Goal: Information Seeking & Learning: Find specific fact

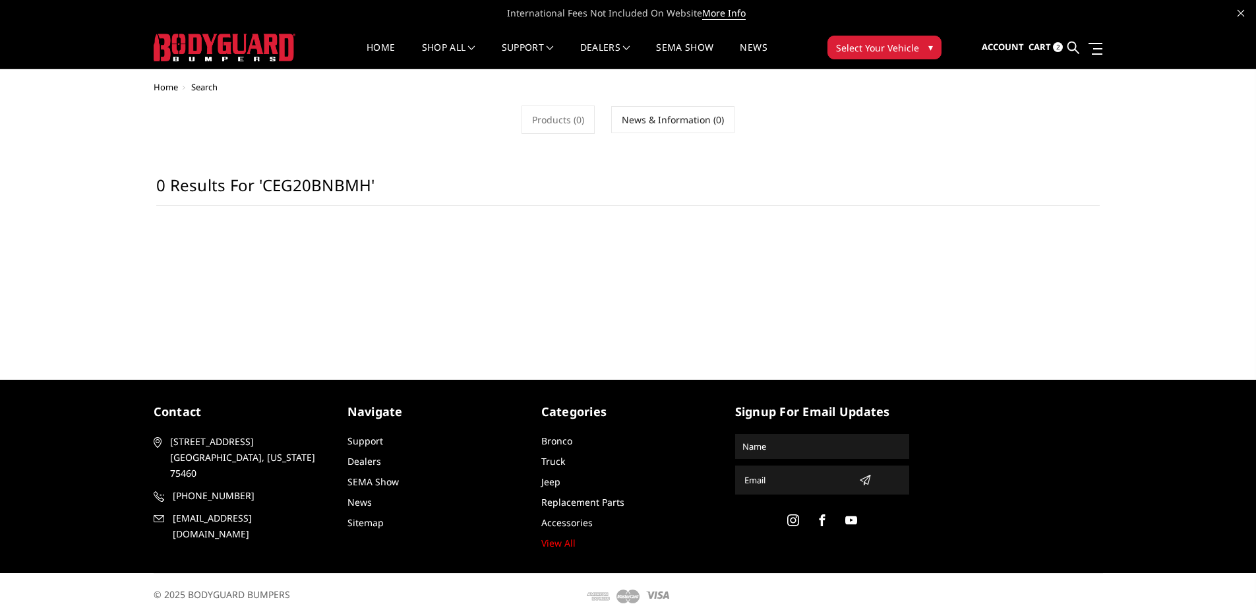
click at [1082, 52] on ul "Account Sign in Register Cart 2 Search Search" at bounding box center [1042, 48] width 121 height 42
click at [417, 185] on h1 "0 results for 'CEG20BNBMH'" at bounding box center [627, 190] width 943 height 30
click at [395, 193] on h1 "0 results for 'CEG20BNBMH'" at bounding box center [627, 190] width 943 height 30
click at [368, 193] on h1 "0 results for 'CEG20BNBMH'" at bounding box center [627, 190] width 943 height 30
drag, startPoint x: 1075, startPoint y: 50, endPoint x: 1060, endPoint y: 53, distance: 15.5
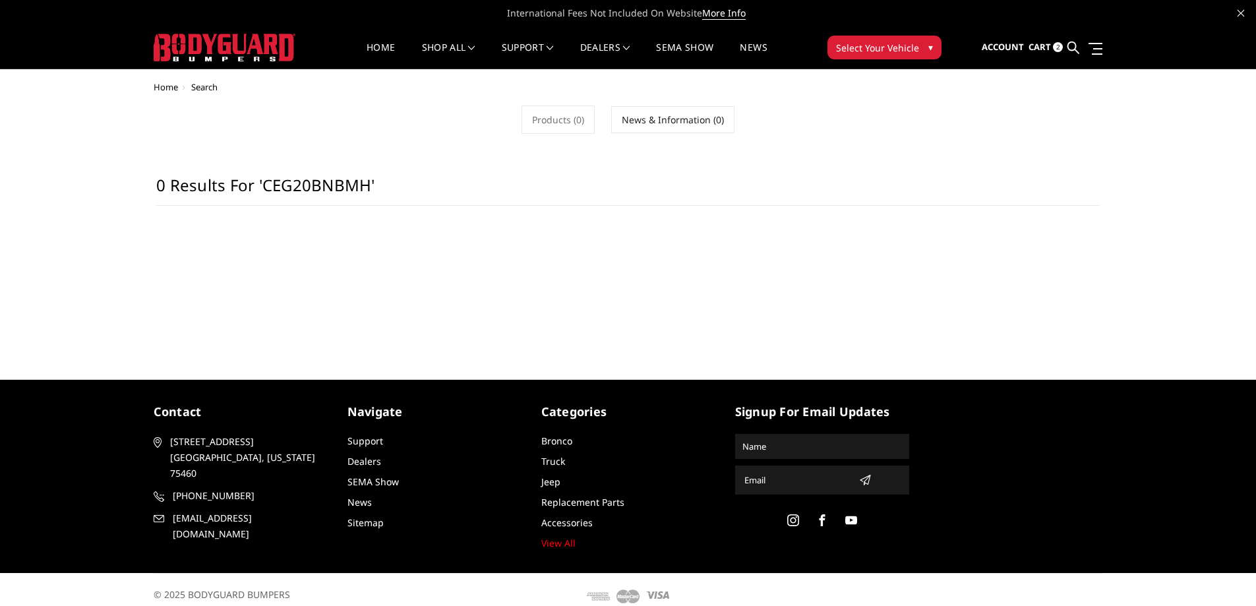
click at [1074, 50] on icon at bounding box center [1073, 48] width 12 height 12
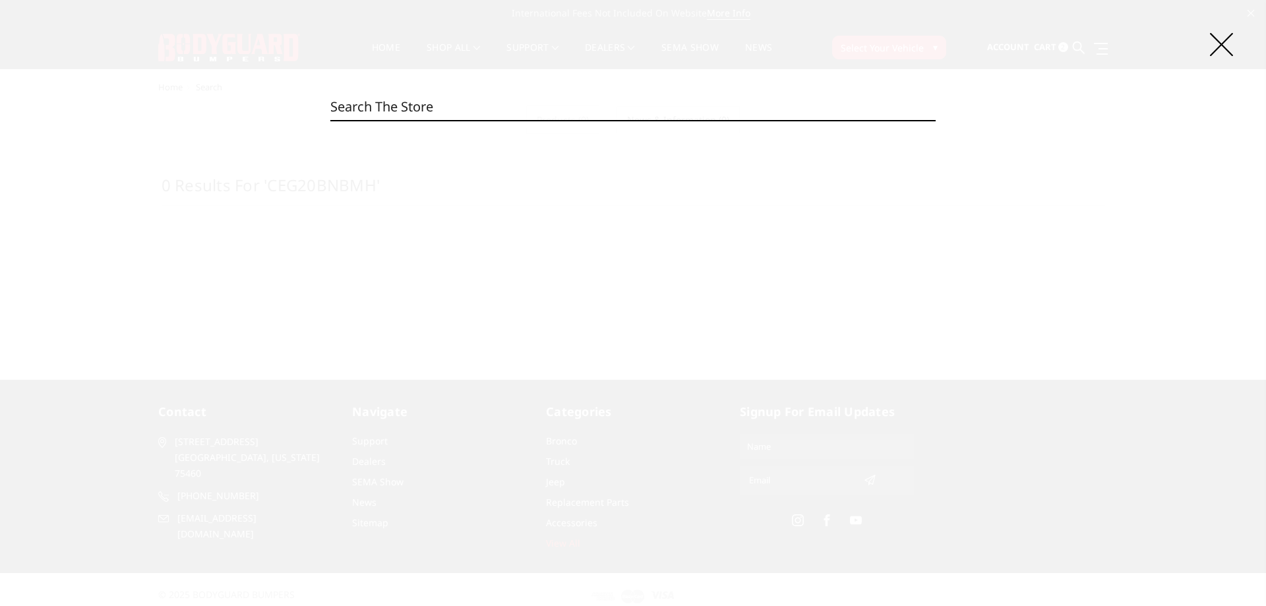
click at [530, 111] on input "Search" at bounding box center [632, 107] width 605 height 26
paste input "CEG20BNBMN"
click at [440, 94] on input "CEG20BNBMN" at bounding box center [632, 107] width 605 height 26
paste input "T"
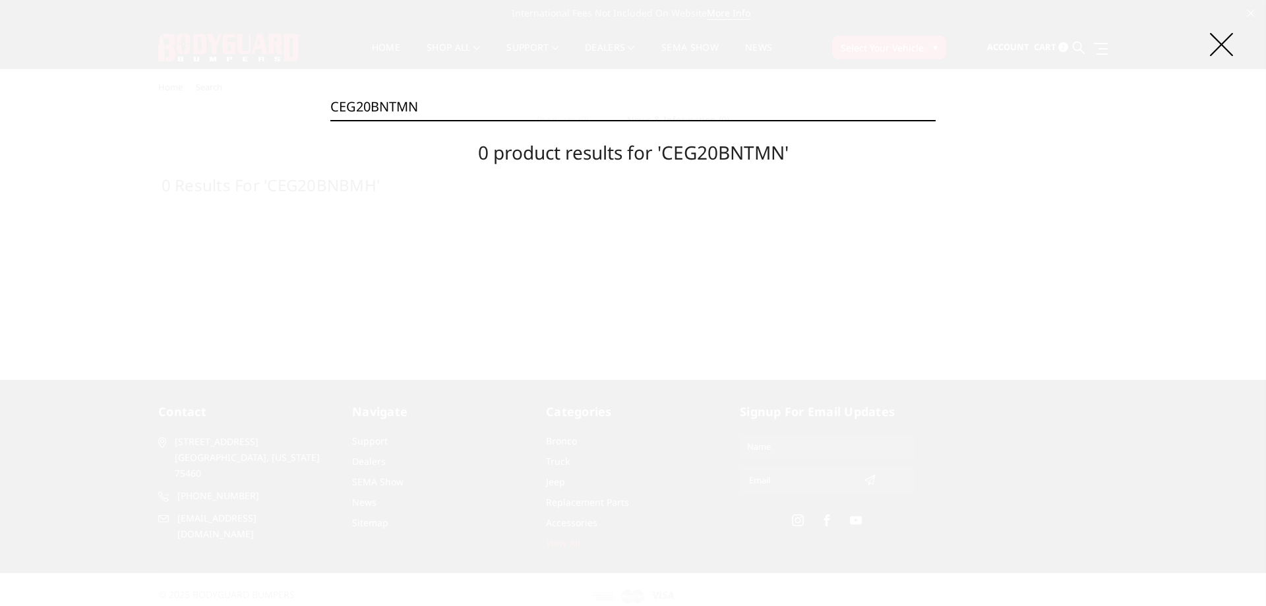
click at [366, 100] on input "CEG20BNTMN" at bounding box center [632, 107] width 605 height 26
paste input "H"
click at [425, 100] on input "CEG20BNTMH" at bounding box center [632, 107] width 605 height 26
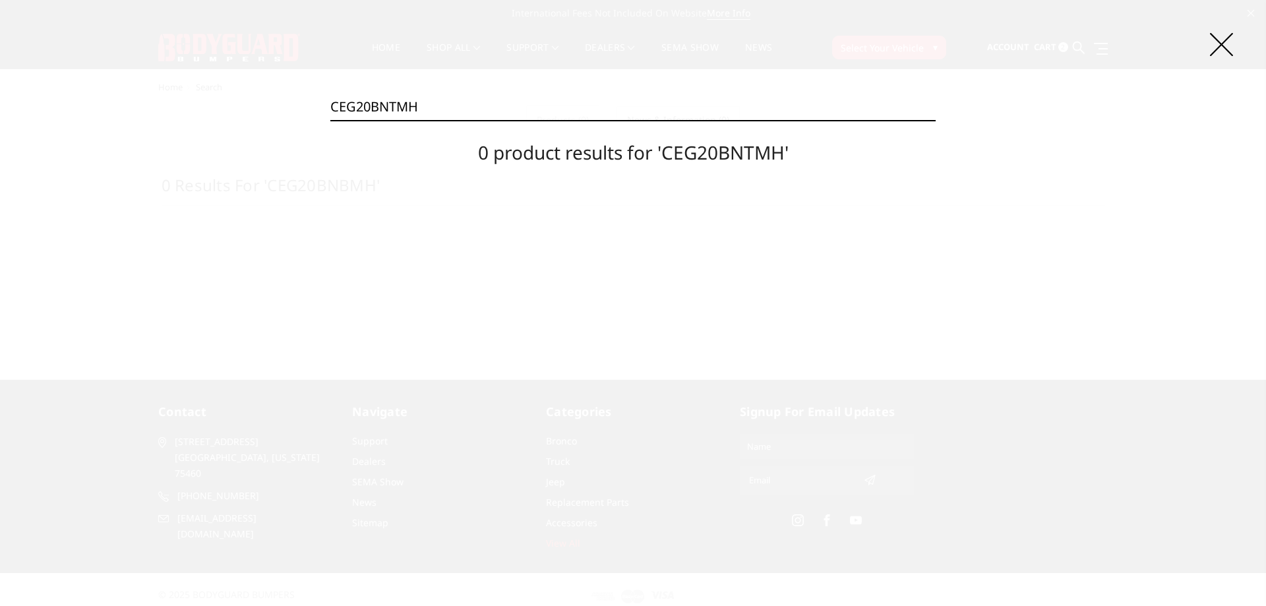
paste input "BMN"
click at [419, 96] on input "CEG20BNBMN" at bounding box center [632, 107] width 605 height 26
paste input "H"
click at [407, 113] on input "CEG20BNBMH" at bounding box center [632, 107] width 605 height 26
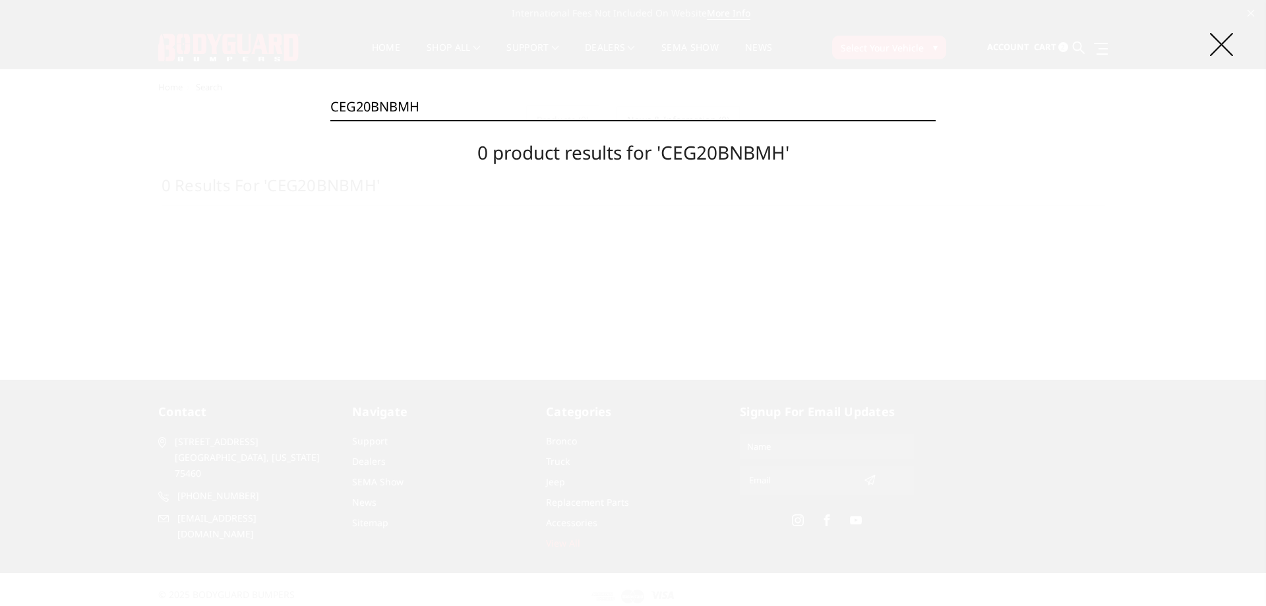
click at [407, 113] on input "CEG20BNBMH" at bounding box center [632, 107] width 605 height 26
paste input "Y"
click at [401, 102] on input "CEG20BYBMH" at bounding box center [632, 107] width 605 height 26
paste input "N"
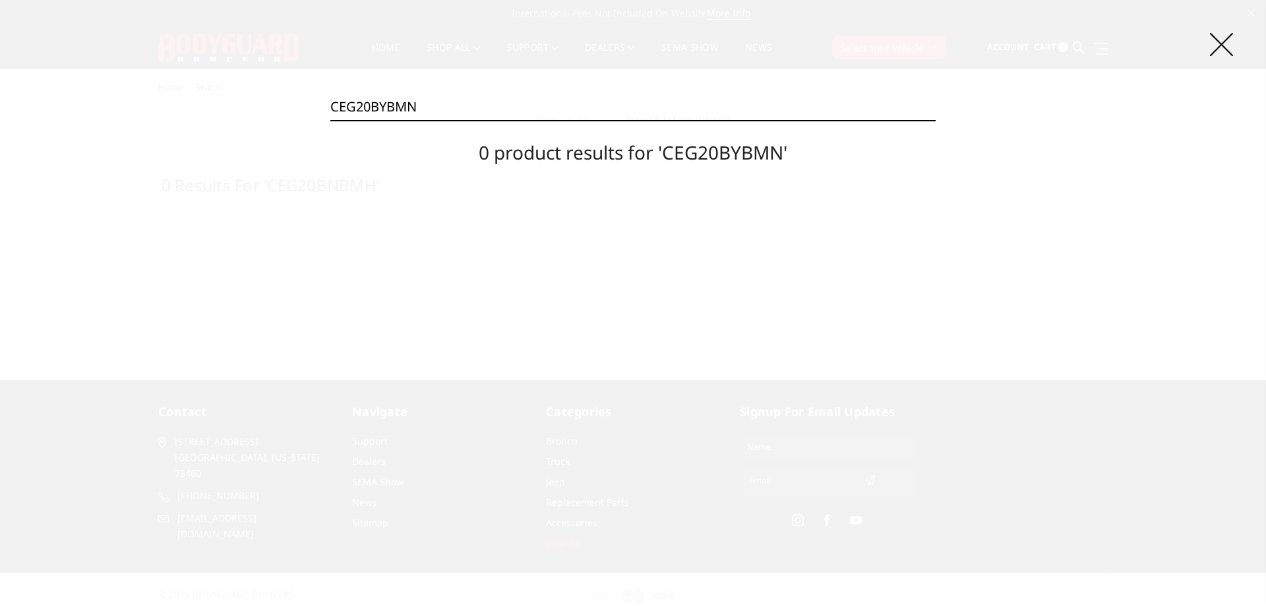
click at [431, 109] on input "CEG20BYBMN" at bounding box center [632, 107] width 605 height 26
paste input "TMH"
click at [428, 107] on input "CEG20BYTMH" at bounding box center [632, 107] width 605 height 26
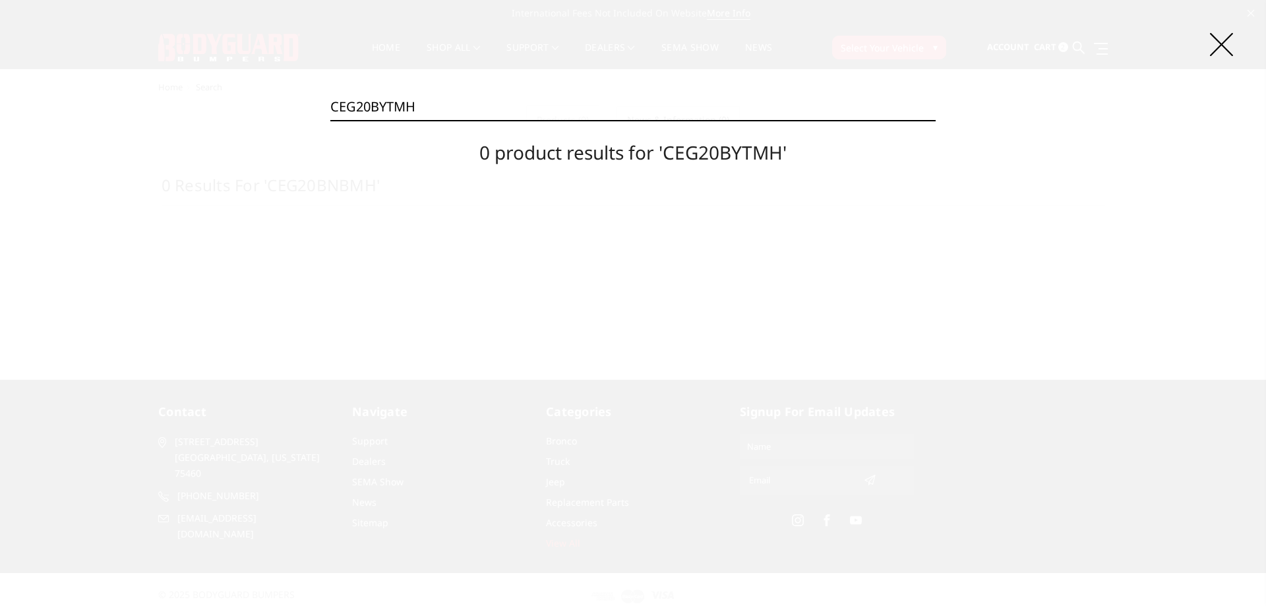
paste input "N"
click at [405, 105] on input "CEG20BYTMN" at bounding box center [632, 107] width 605 height 26
paste input "4BNBMH"
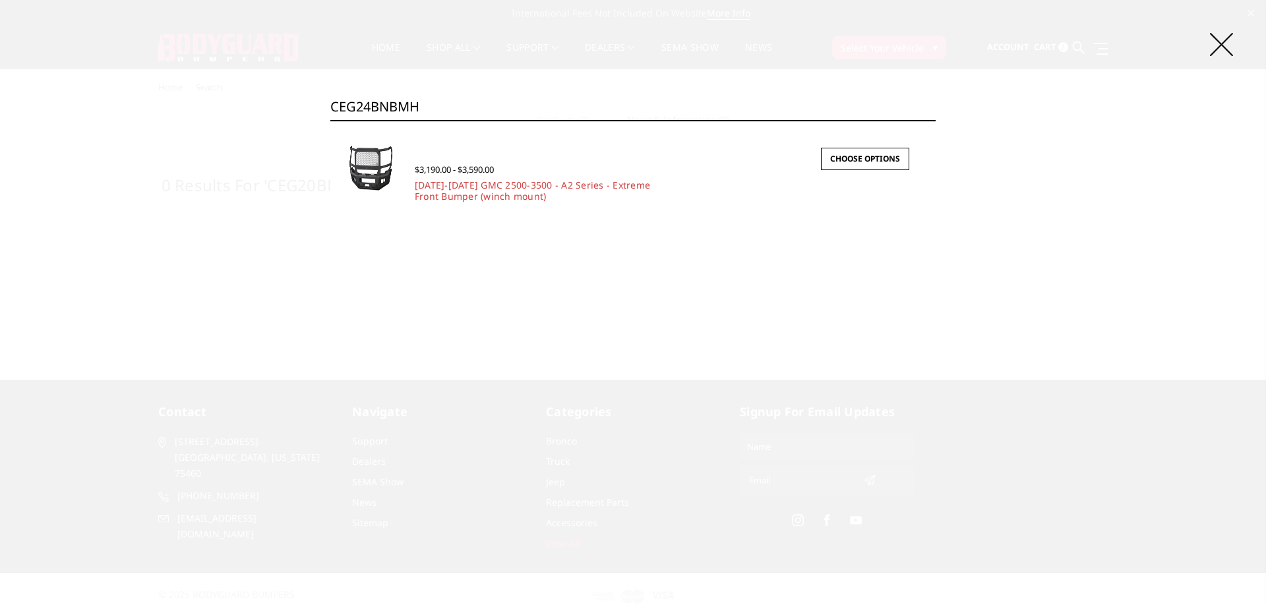
type input "CEG24BNBMH"
